Goal: Information Seeking & Learning: Learn about a topic

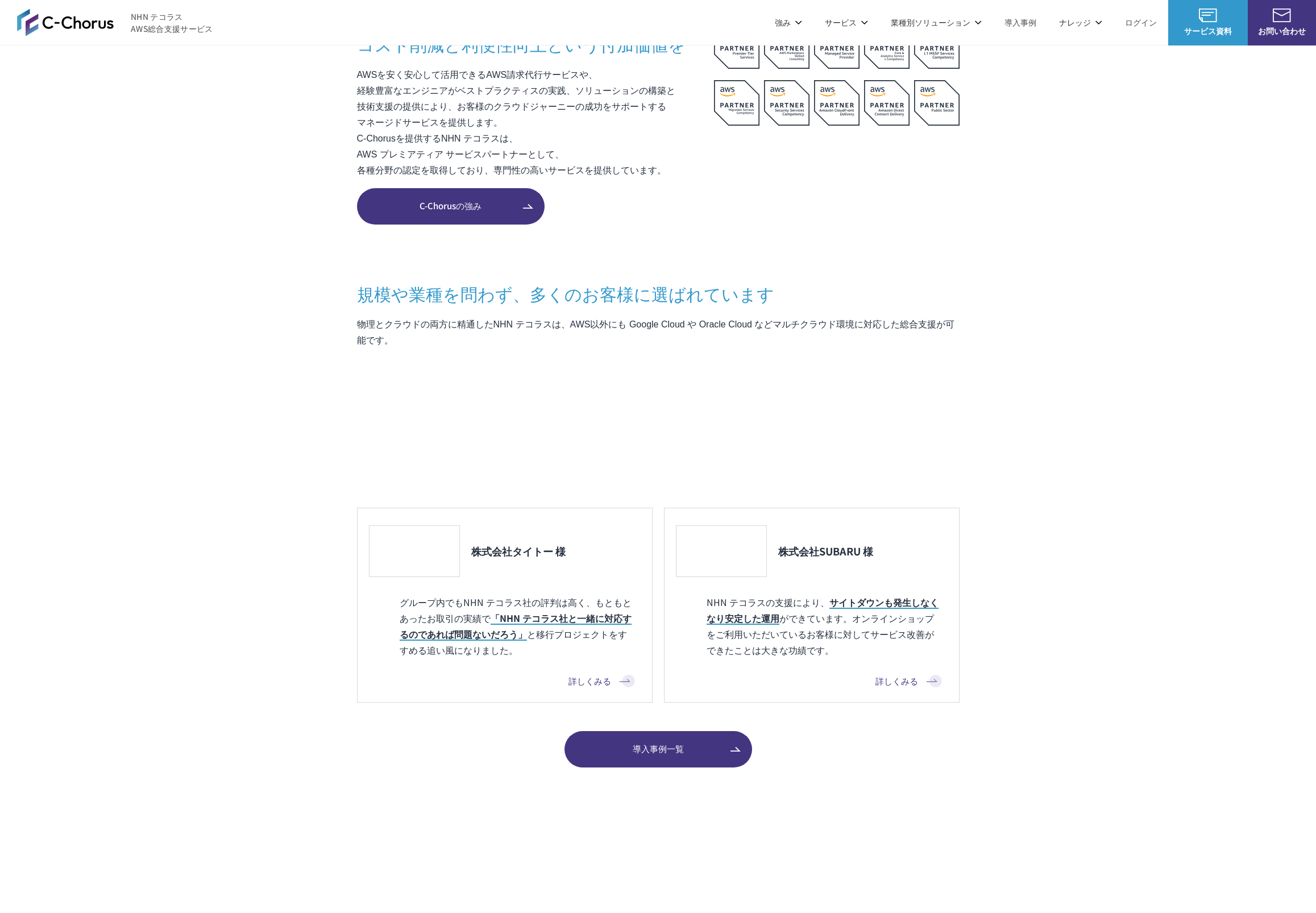
scroll to position [990, 0]
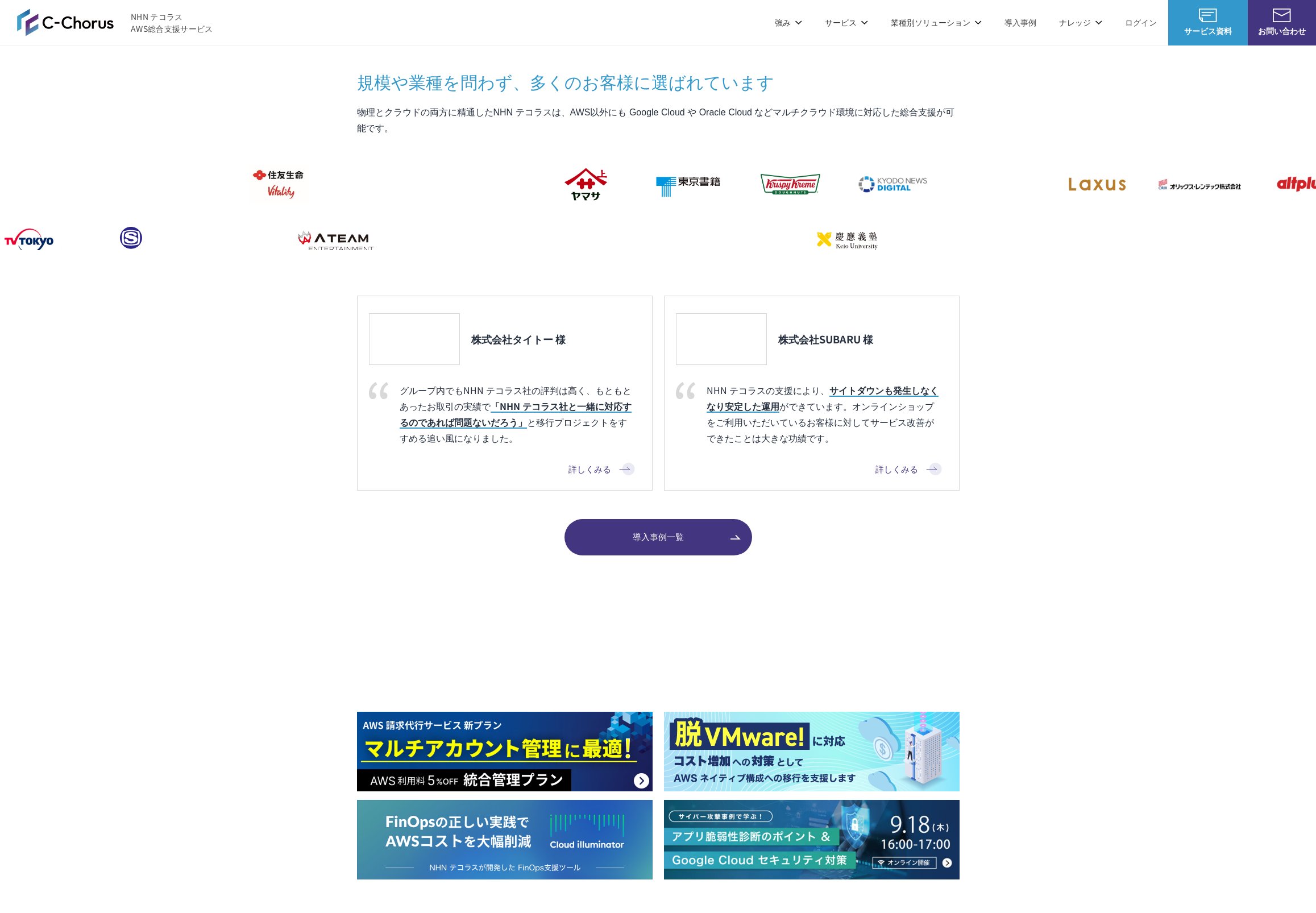
click at [444, 665] on img at bounding box center [504, 663] width 295 height 80
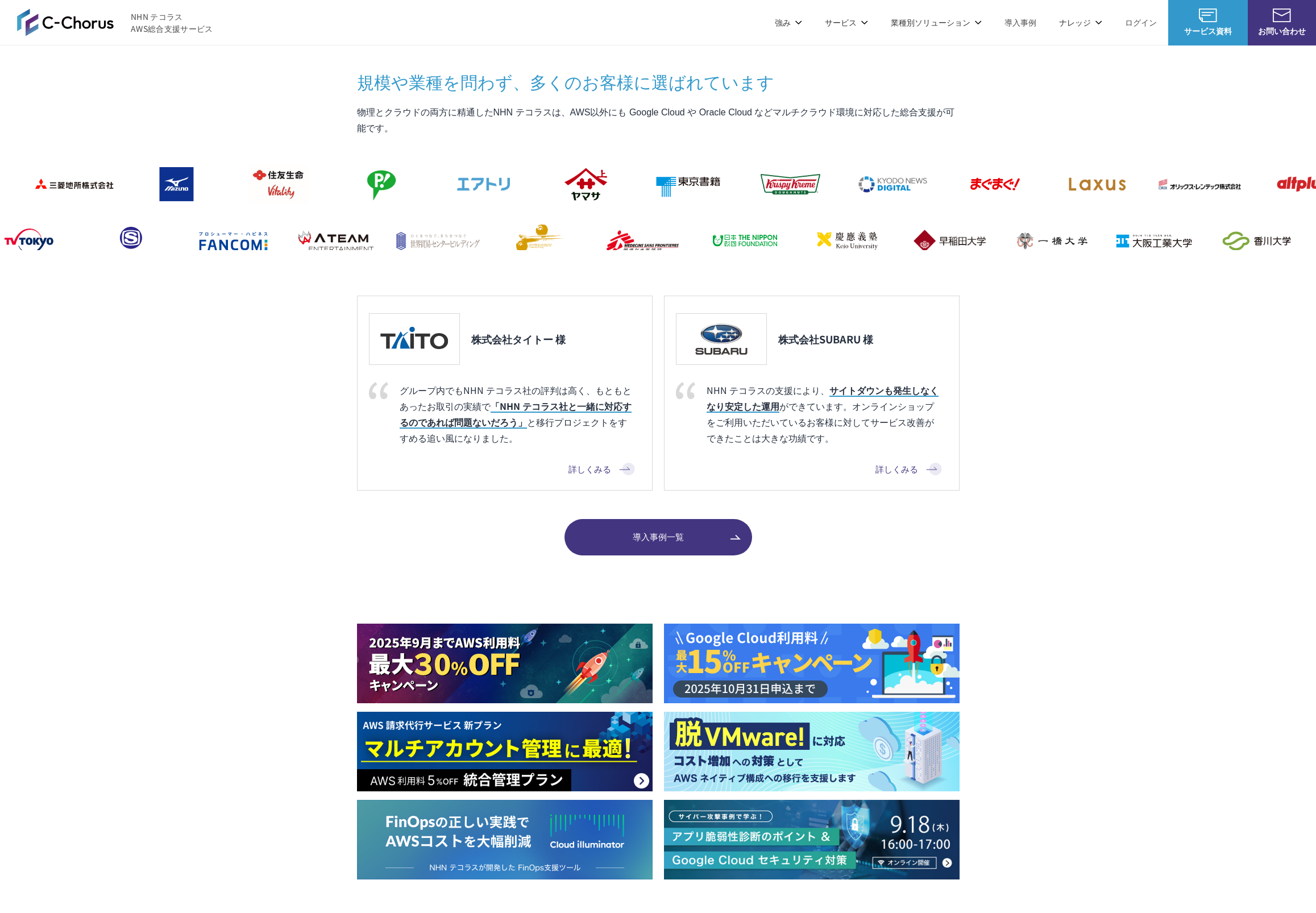
click at [1048, 450] on section "C-Chorusとは AWSの素晴らしさはそのままに コスト削減と利便性向上という付加価値を AWSを安く安心して活用できるAWS請求代行サービスや、 経験豊…" at bounding box center [658, 142] width 1316 height 827
click at [996, 391] on section "C-Chorusとは AWSの素晴らしさはそのままに コスト削減と利便性向上という付加価値を AWSを安く安心して活用できるAWS請求代行サービスや、 経験豊…" at bounding box center [658, 142] width 1316 height 827
